Goal: Find specific page/section: Find specific page/section

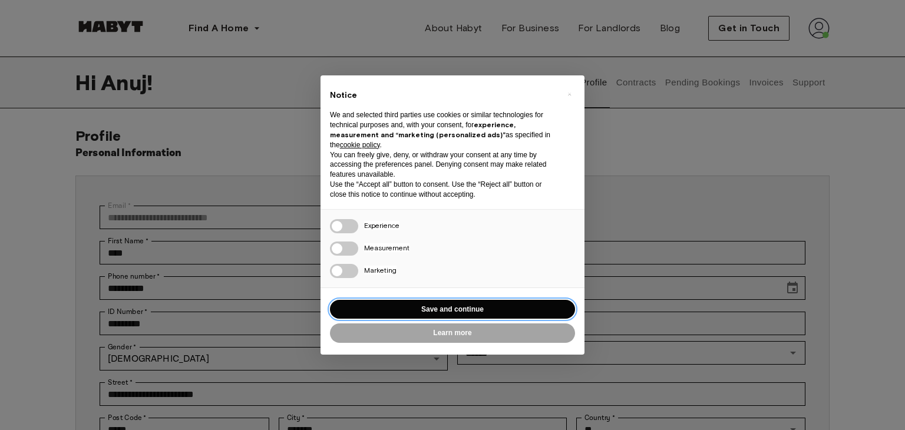
click at [472, 306] on button "Save and continue" at bounding box center [452, 309] width 245 height 19
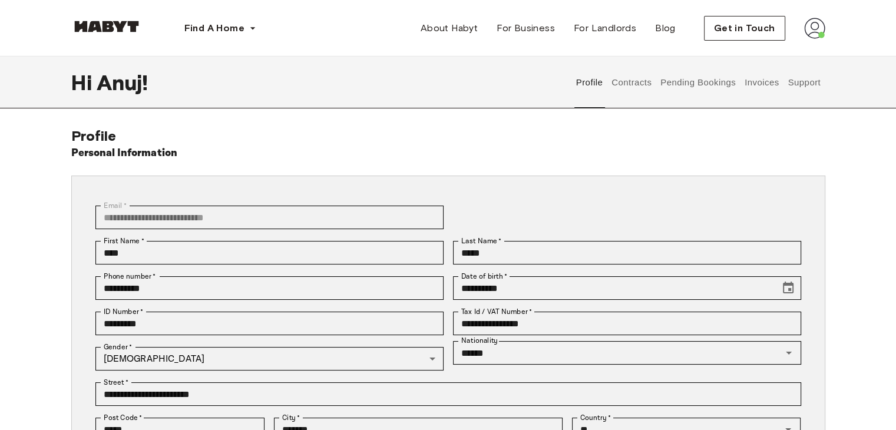
click at [762, 85] on button "Invoices" at bounding box center [761, 83] width 37 height 52
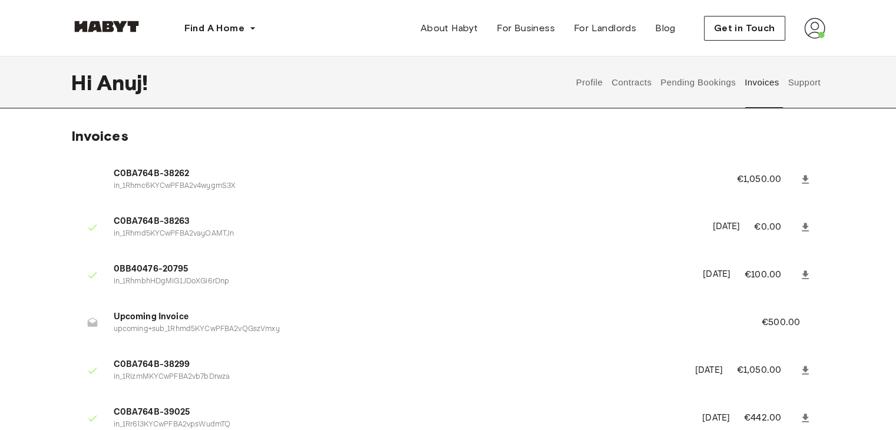
click at [43, 214] on div "Invoices C0BA764B-38262 in_1Rhmc6KYCwPFBA2v4wygmS3X €1,050.00 C0BA764B-38263 in…" at bounding box center [448, 317] width 848 height 380
click at [623, 80] on button "Contracts" at bounding box center [631, 83] width 43 height 52
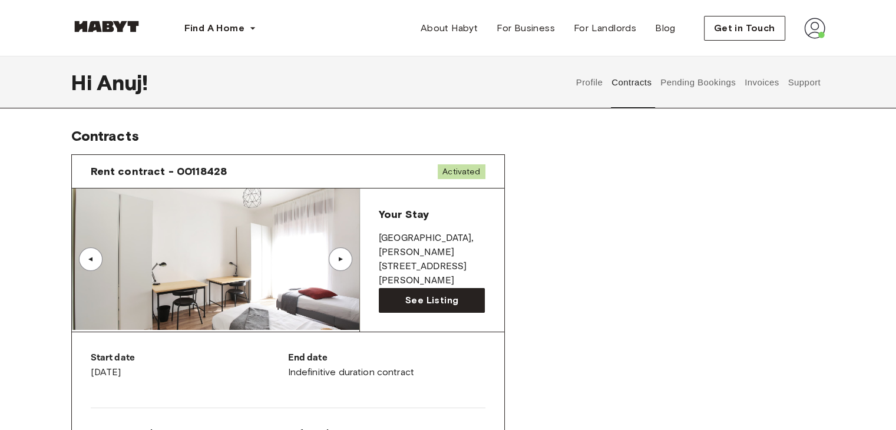
click at [690, 94] on button "Pending Bookings" at bounding box center [698, 83] width 78 height 52
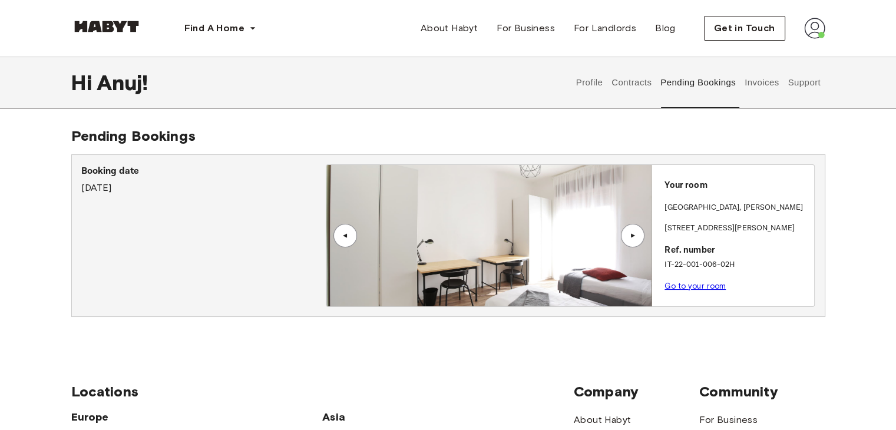
click at [755, 88] on button "Invoices" at bounding box center [761, 83] width 37 height 52
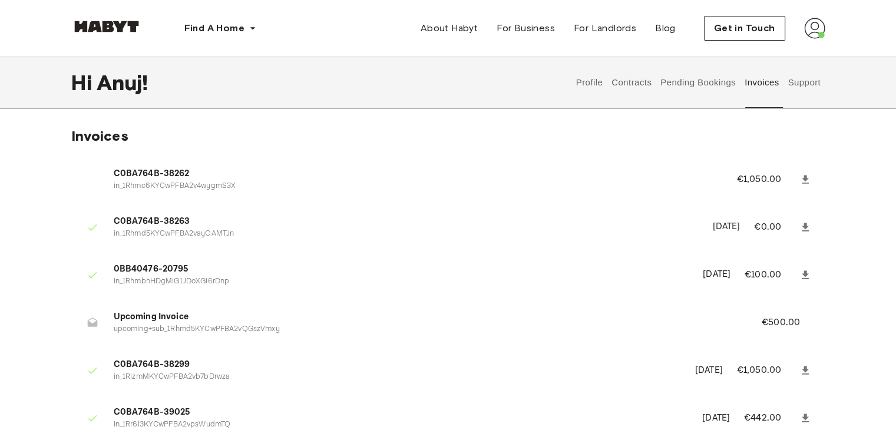
click at [806, 78] on button "Support" at bounding box center [804, 83] width 36 height 52
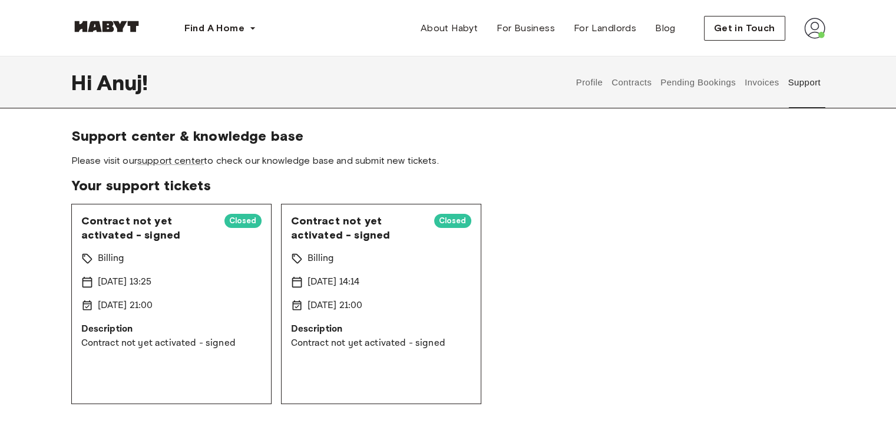
click at [627, 81] on button "Contracts" at bounding box center [631, 83] width 43 height 52
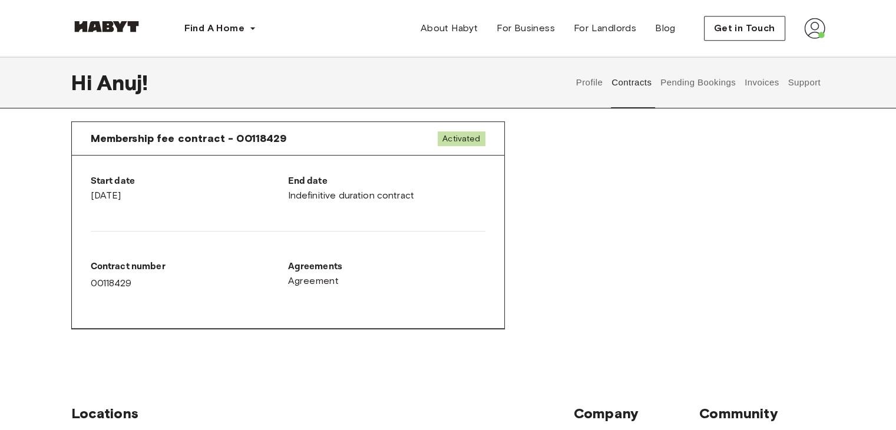
scroll to position [648, 0]
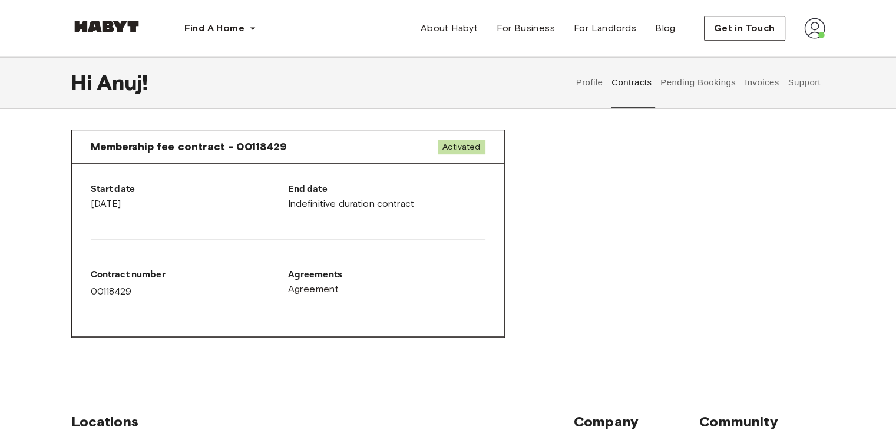
click at [385, 276] on p "Agreements" at bounding box center [386, 275] width 197 height 14
click at [312, 292] on span "Agreement" at bounding box center [313, 289] width 51 height 14
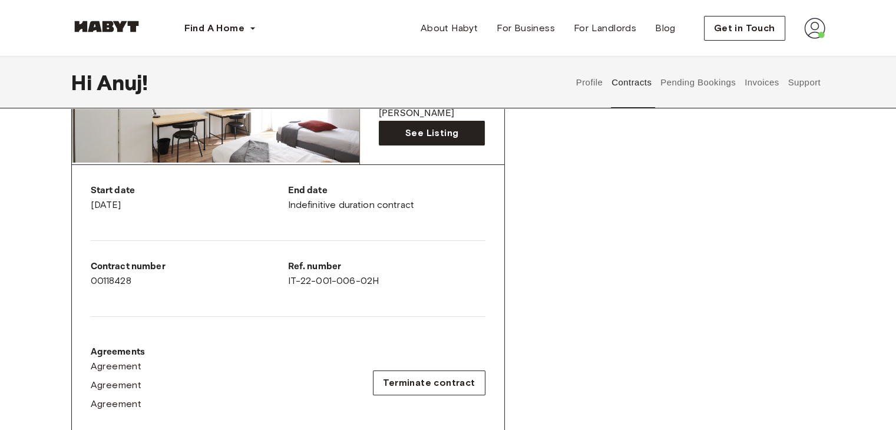
scroll to position [0, 0]
